Goal: Task Accomplishment & Management: Use online tool/utility

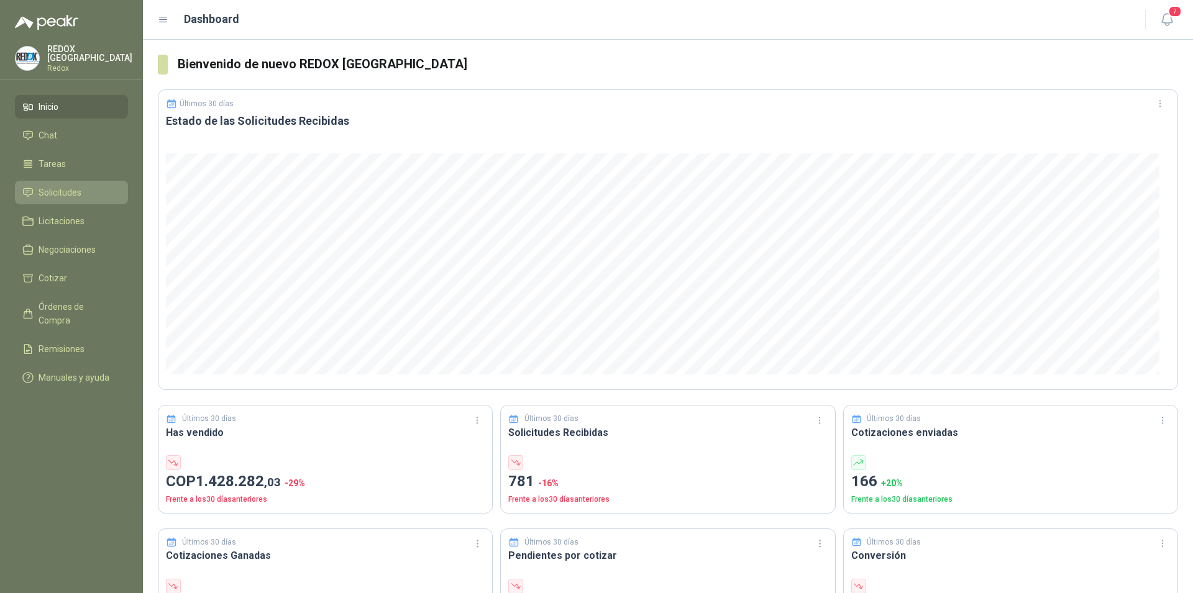
click at [70, 191] on span "Solicitudes" at bounding box center [60, 193] width 43 height 14
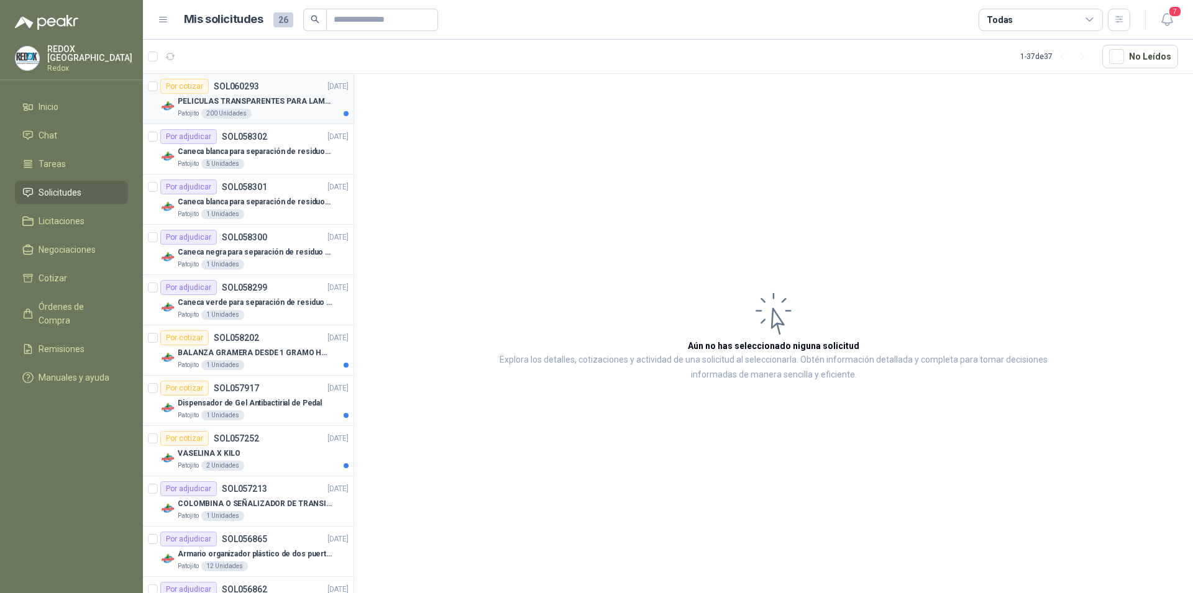
click at [271, 98] on p "PELICULAS TRANSPARENTES PARA LAMINADO EN CALIENTE" at bounding box center [255, 102] width 155 height 12
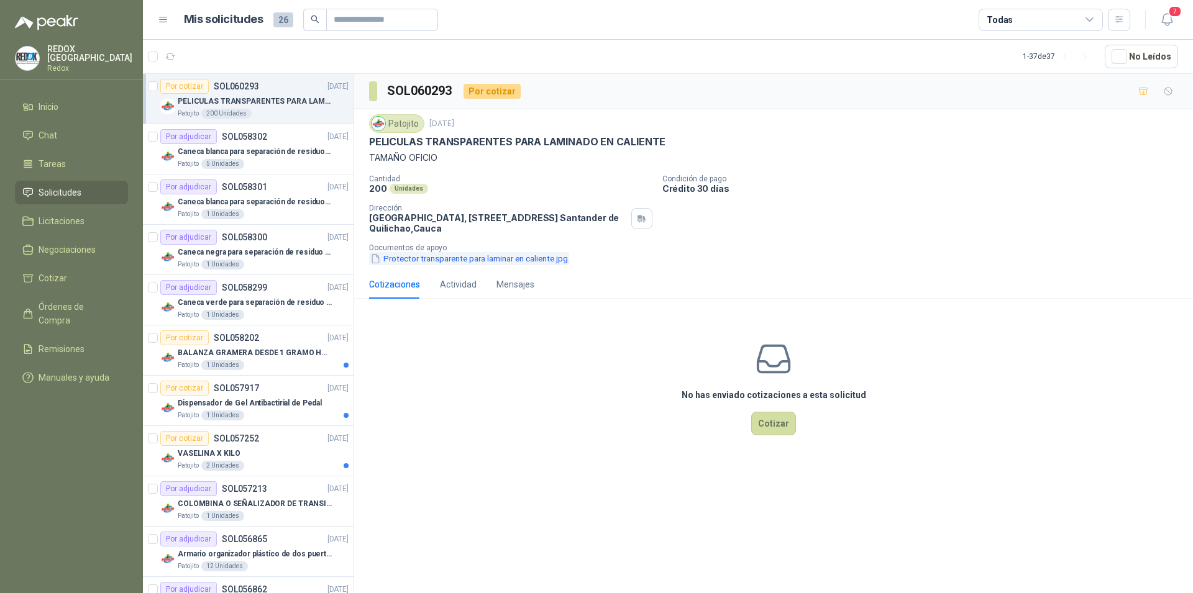
click at [466, 260] on button "Protector transparente para laminar en caliente.jpg" at bounding box center [469, 258] width 200 height 13
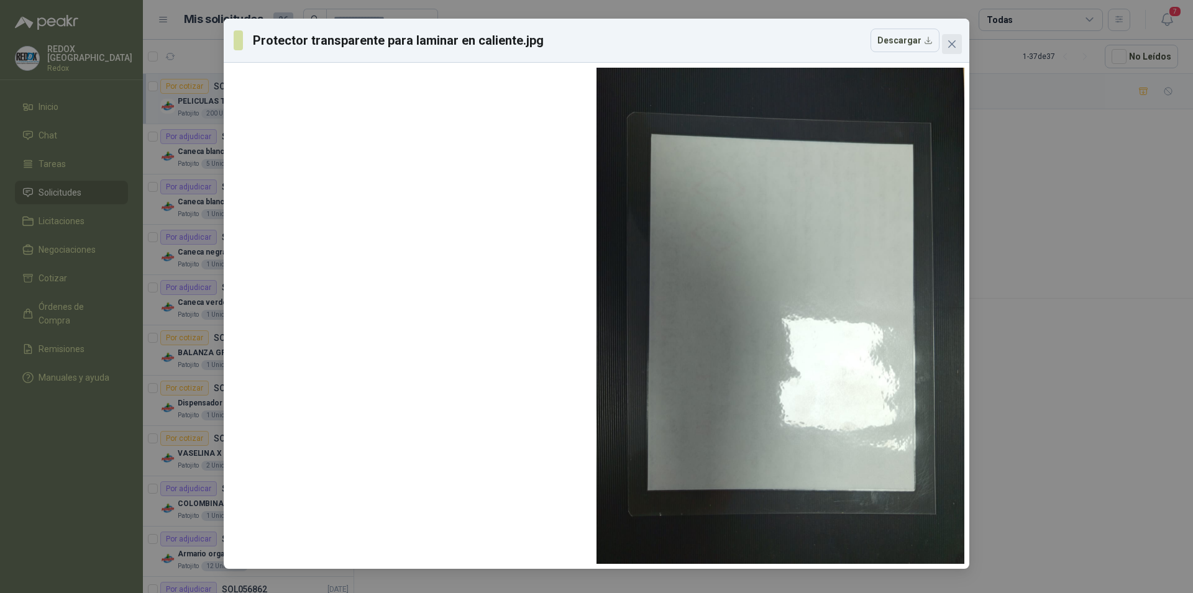
click at [955, 44] on icon "close" at bounding box center [952, 44] width 10 height 10
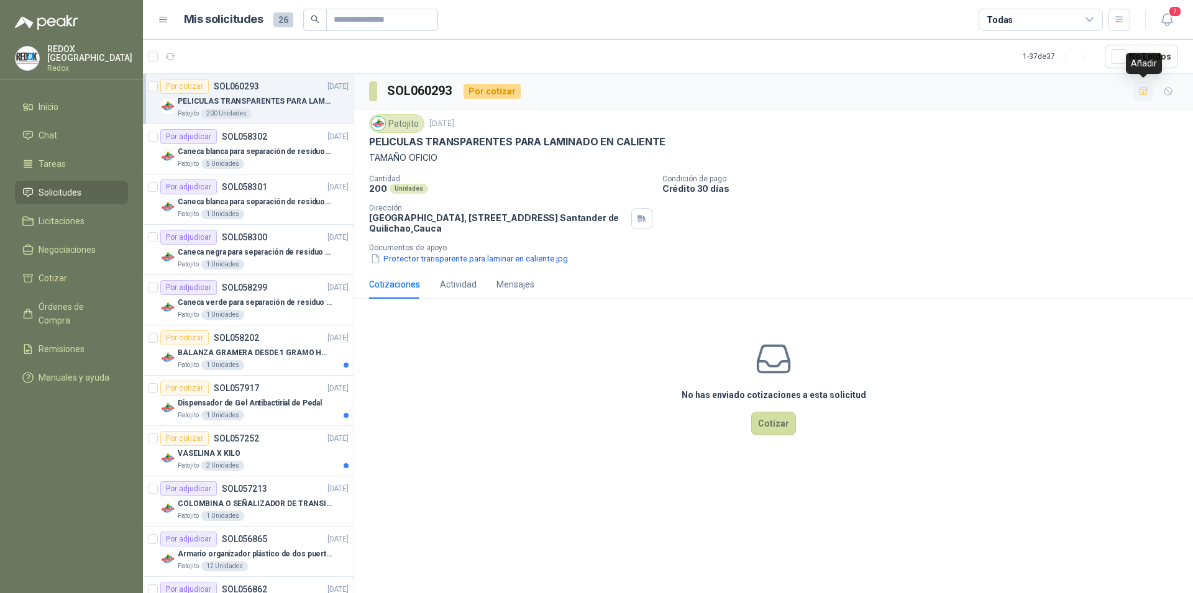
click at [1140, 91] on icon "button" at bounding box center [1143, 91] width 11 height 11
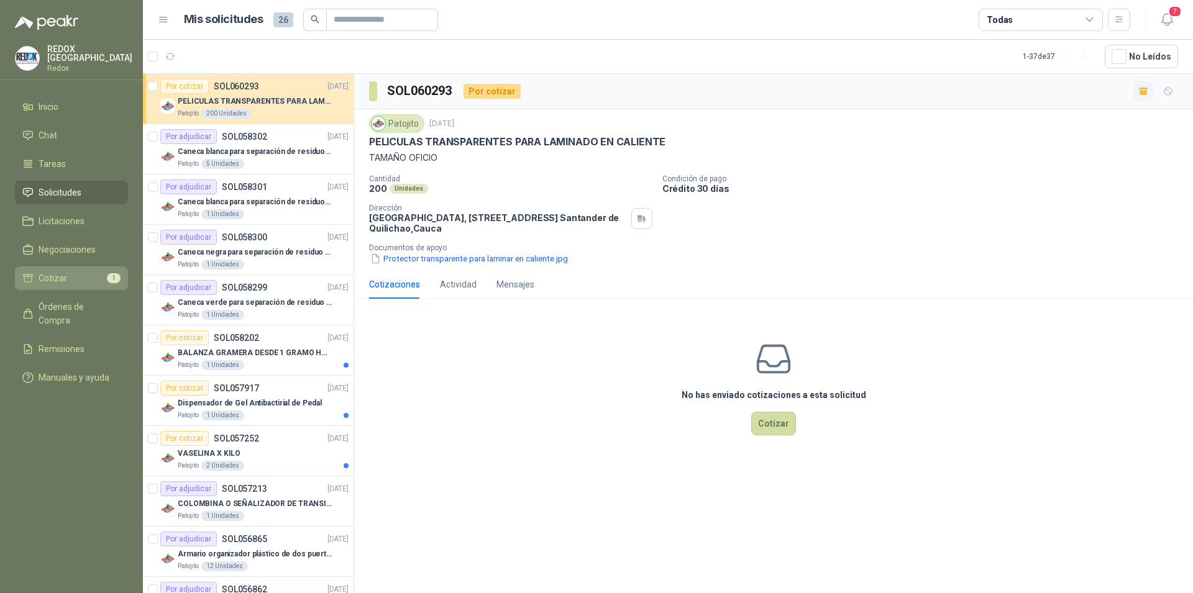
click at [72, 278] on li "Cotizar 1" at bounding box center [71, 278] width 98 height 14
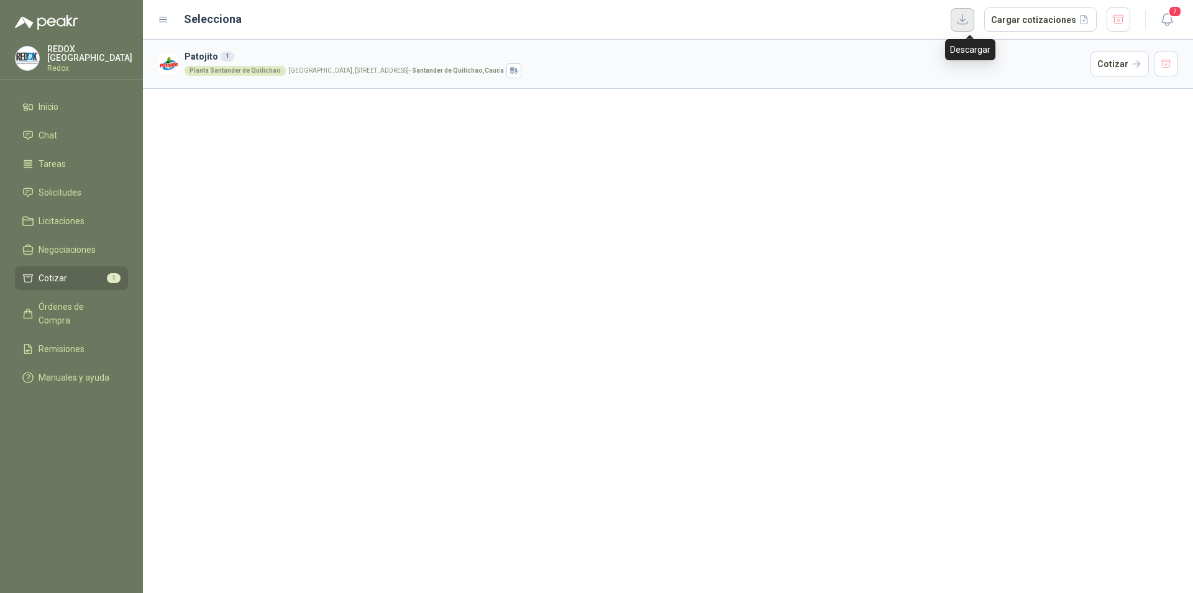
click at [970, 25] on button "button" at bounding box center [962, 20] width 24 height 24
click at [1054, 22] on button "Cargar cotizaciones" at bounding box center [1040, 19] width 112 height 25
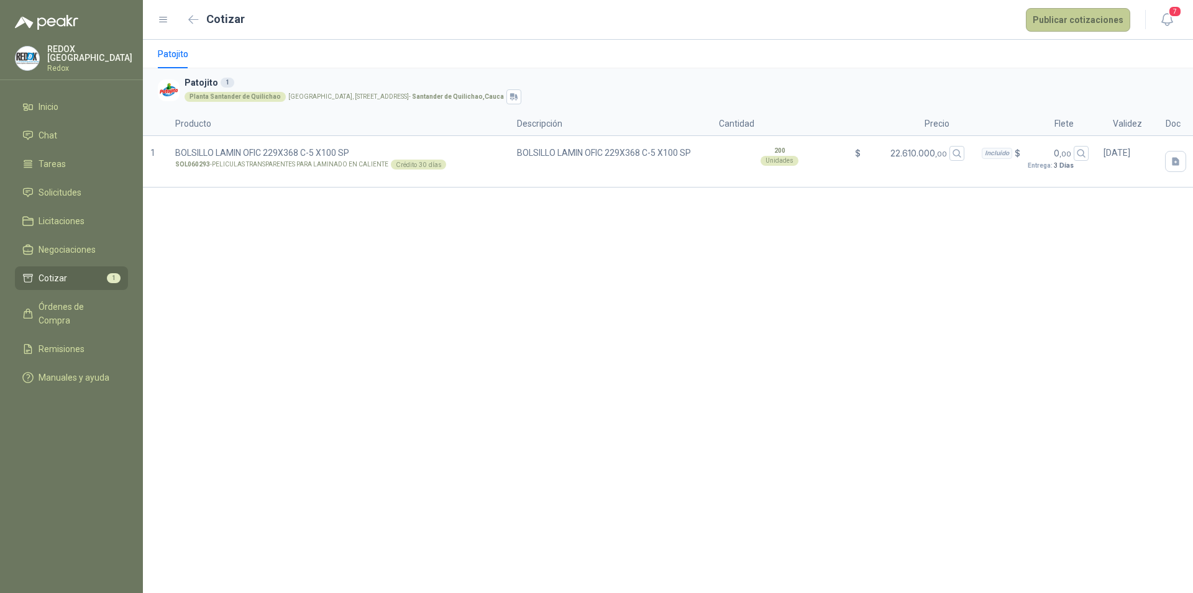
click at [1085, 25] on button "Publicar cotizaciones" at bounding box center [1078, 20] width 104 height 24
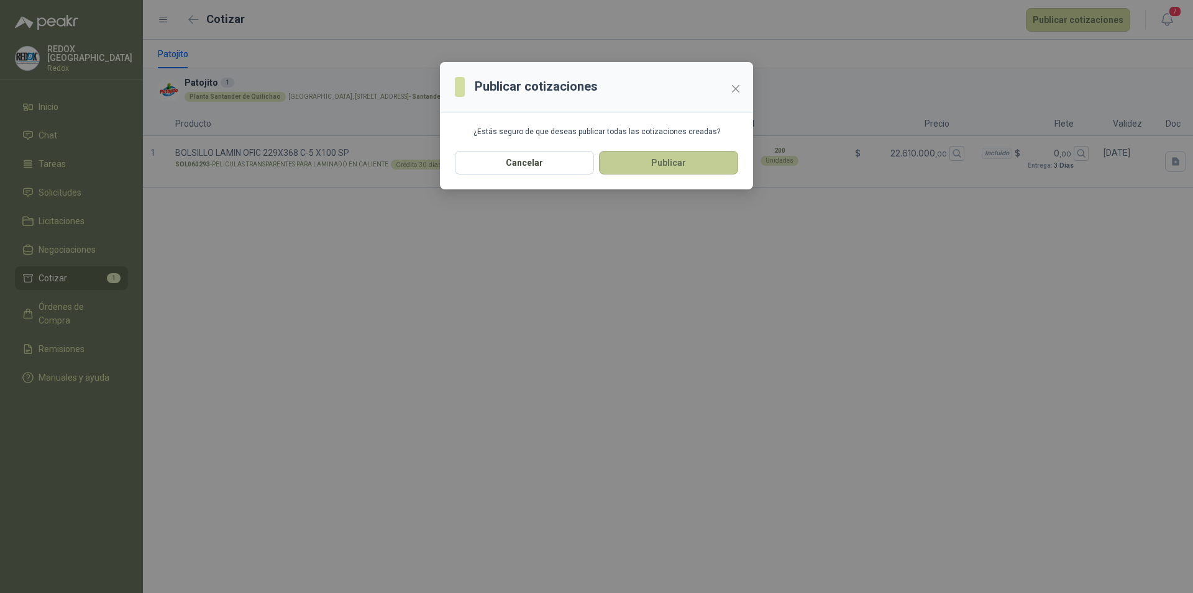
click at [671, 170] on button "Publicar" at bounding box center [668, 163] width 139 height 24
